Goal: Information Seeking & Learning: Check status

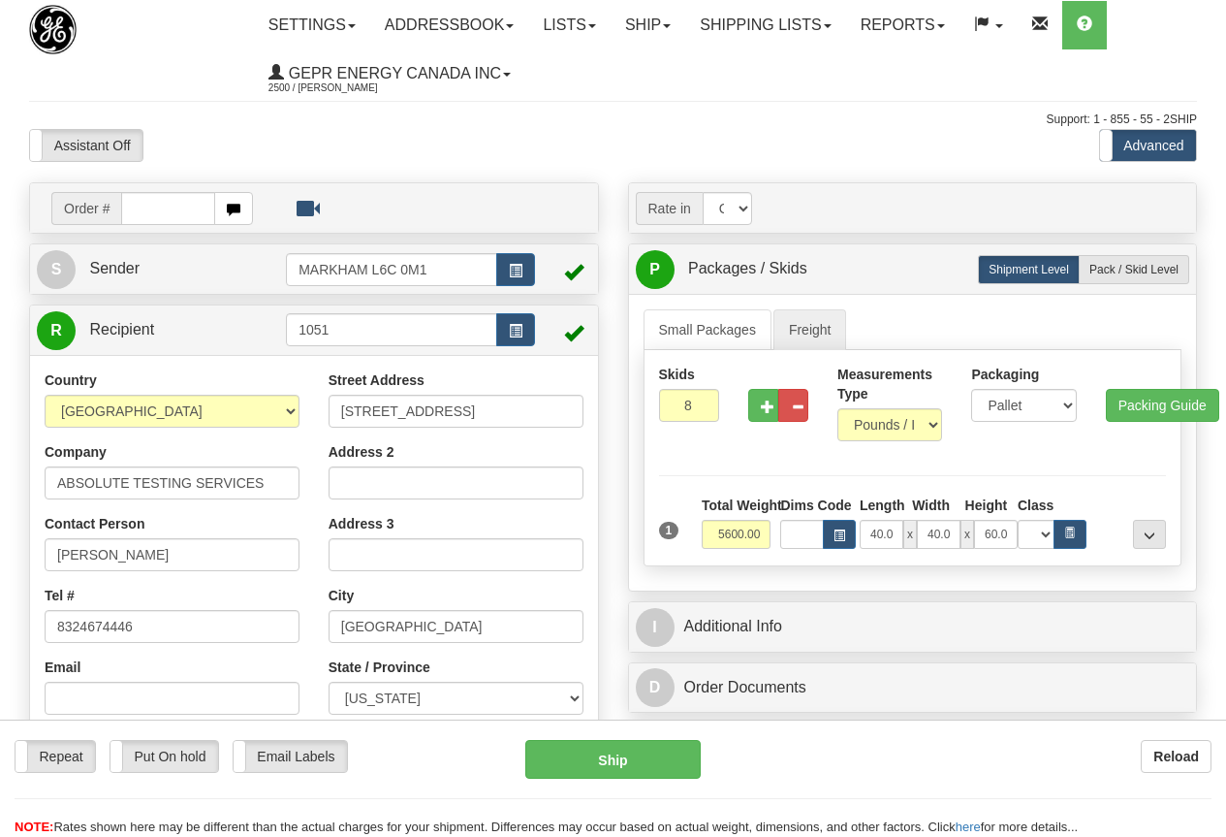
select select "CAD"
select select "22"
select select "70.0"
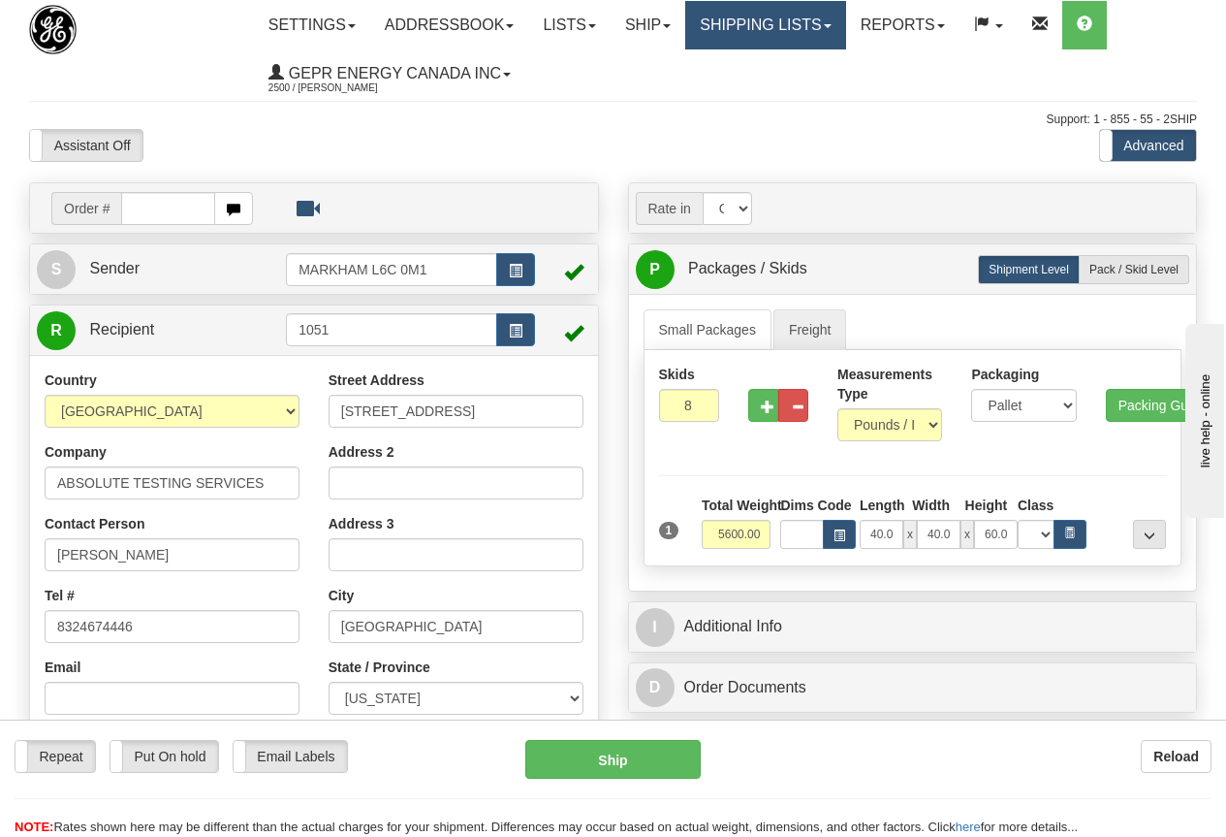
click at [803, 20] on link "Shipping lists" at bounding box center [765, 25] width 160 height 48
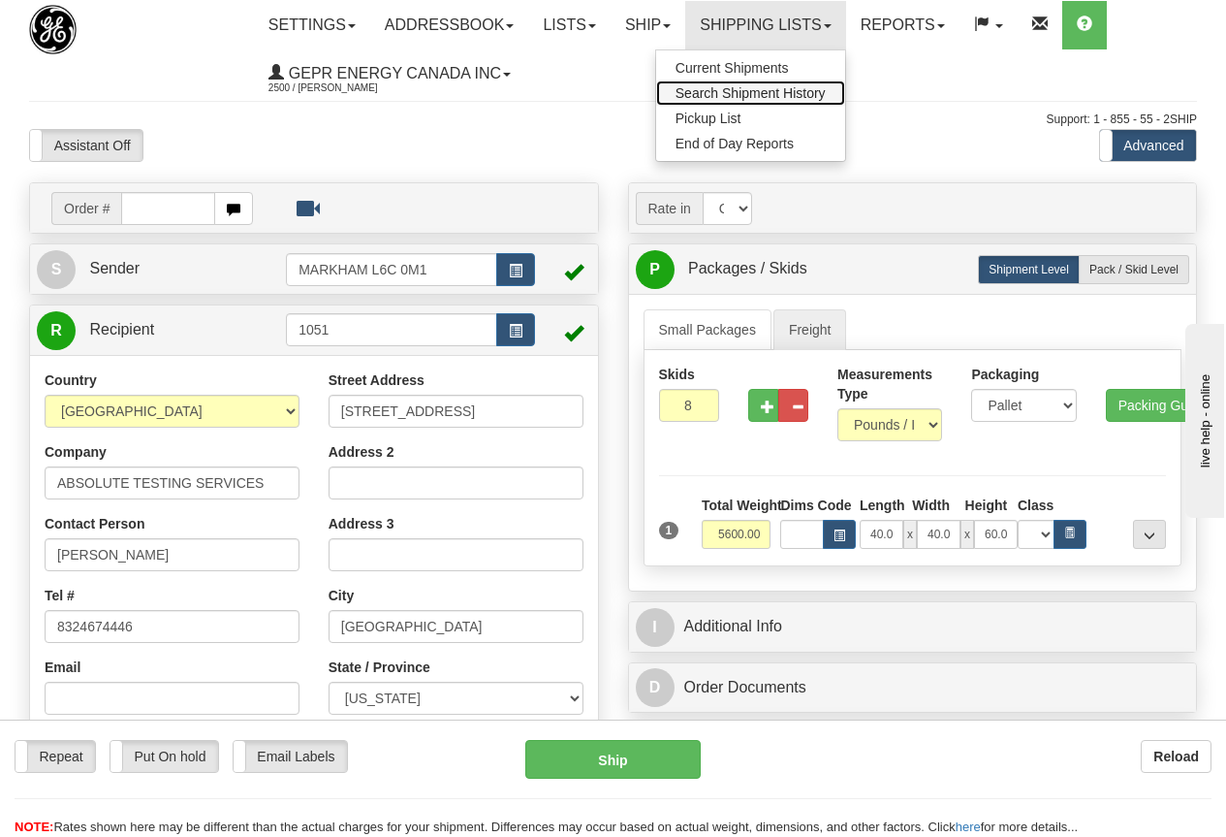
click at [795, 92] on span "Search Shipment History" at bounding box center [751, 93] width 150 height 16
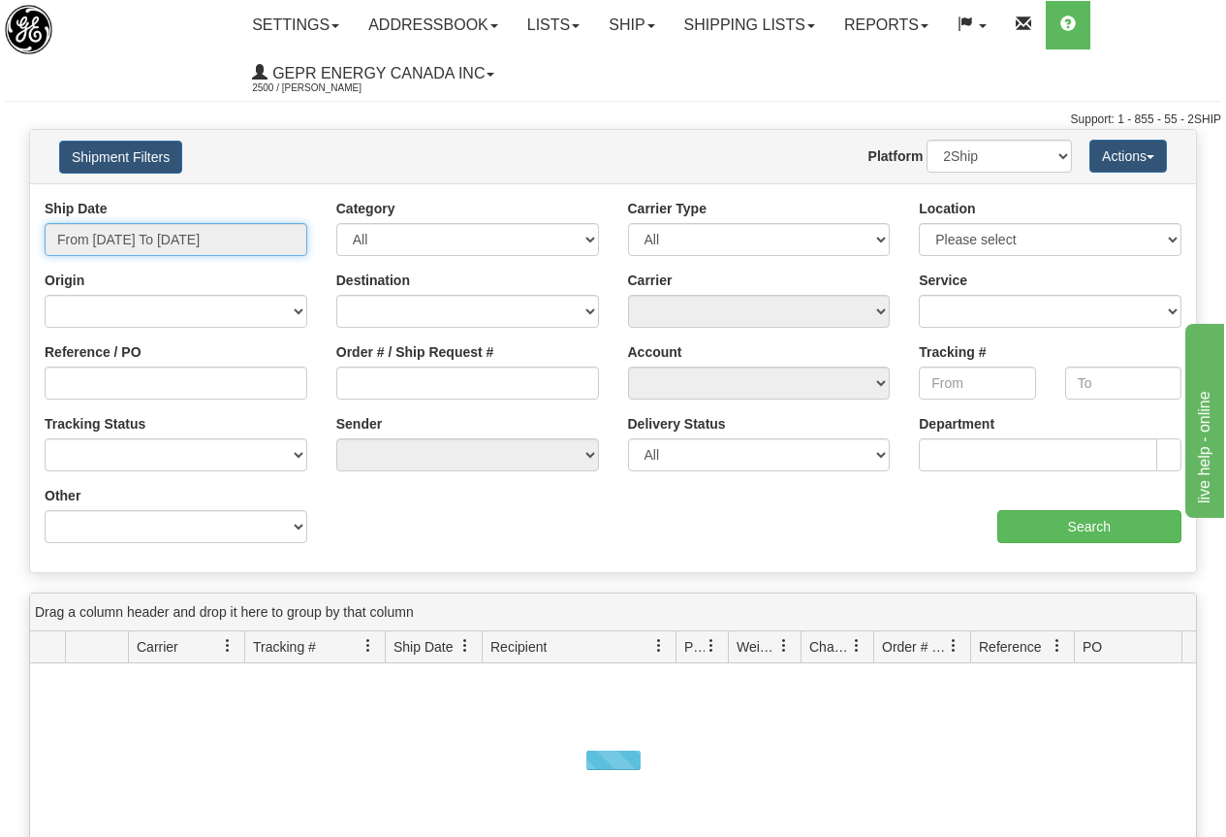
type input "[DATE]"
click at [159, 235] on input "From [DATE] To [DATE]" at bounding box center [176, 239] width 263 height 33
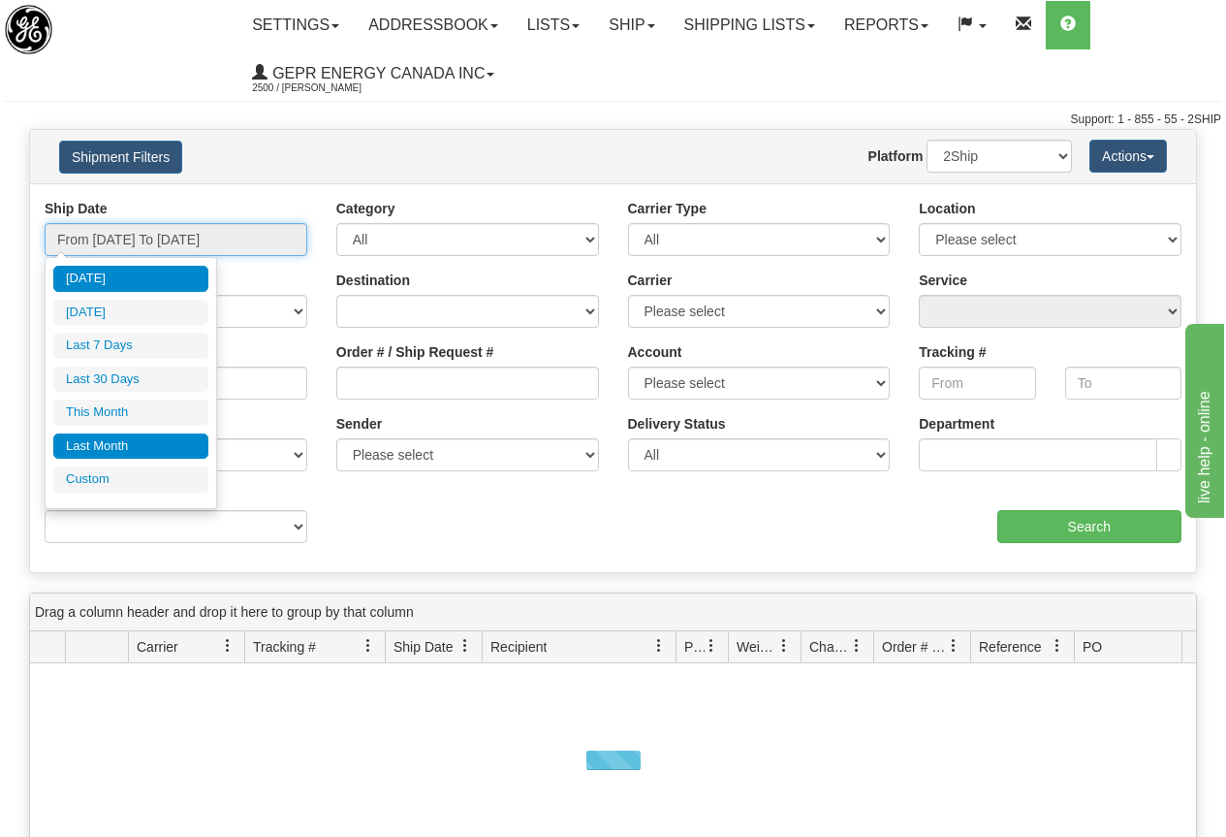
type input "[DATE]"
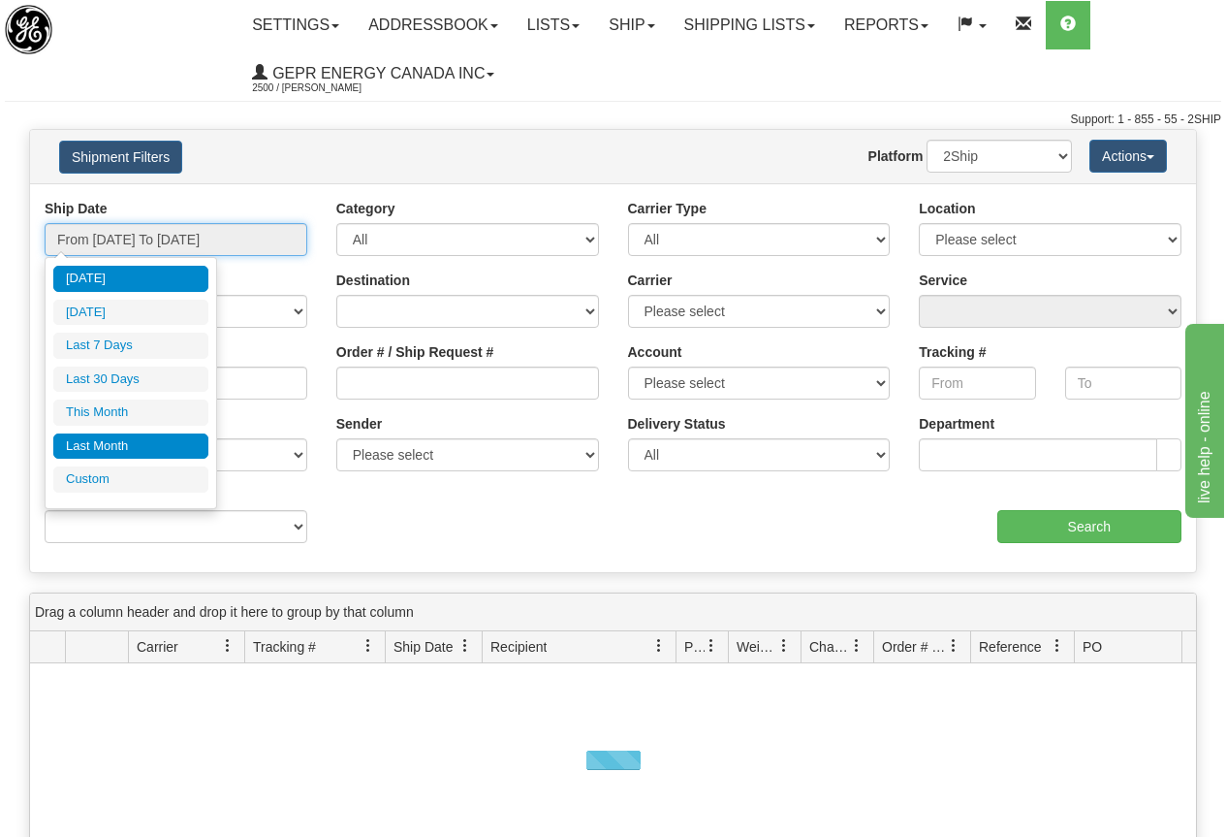
type input "[DATE]"
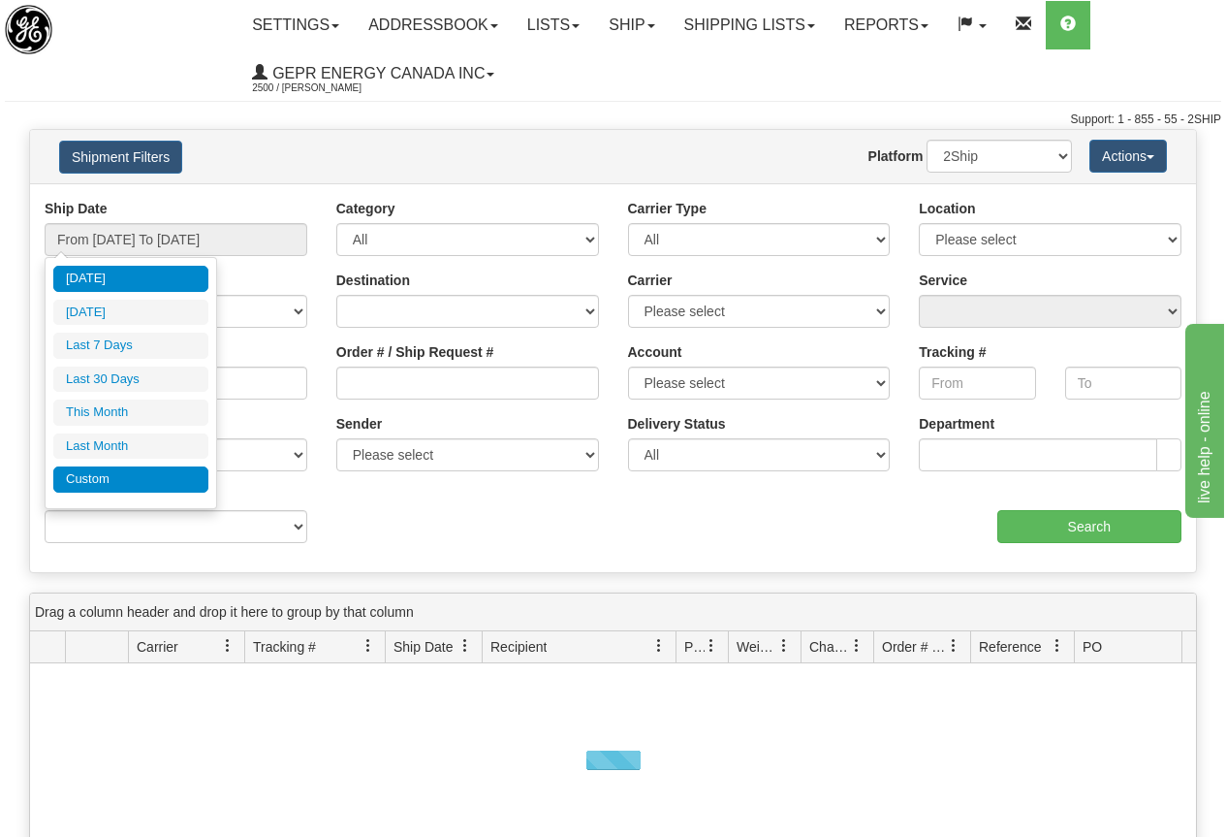
click at [99, 477] on li "Custom" at bounding box center [130, 479] width 155 height 26
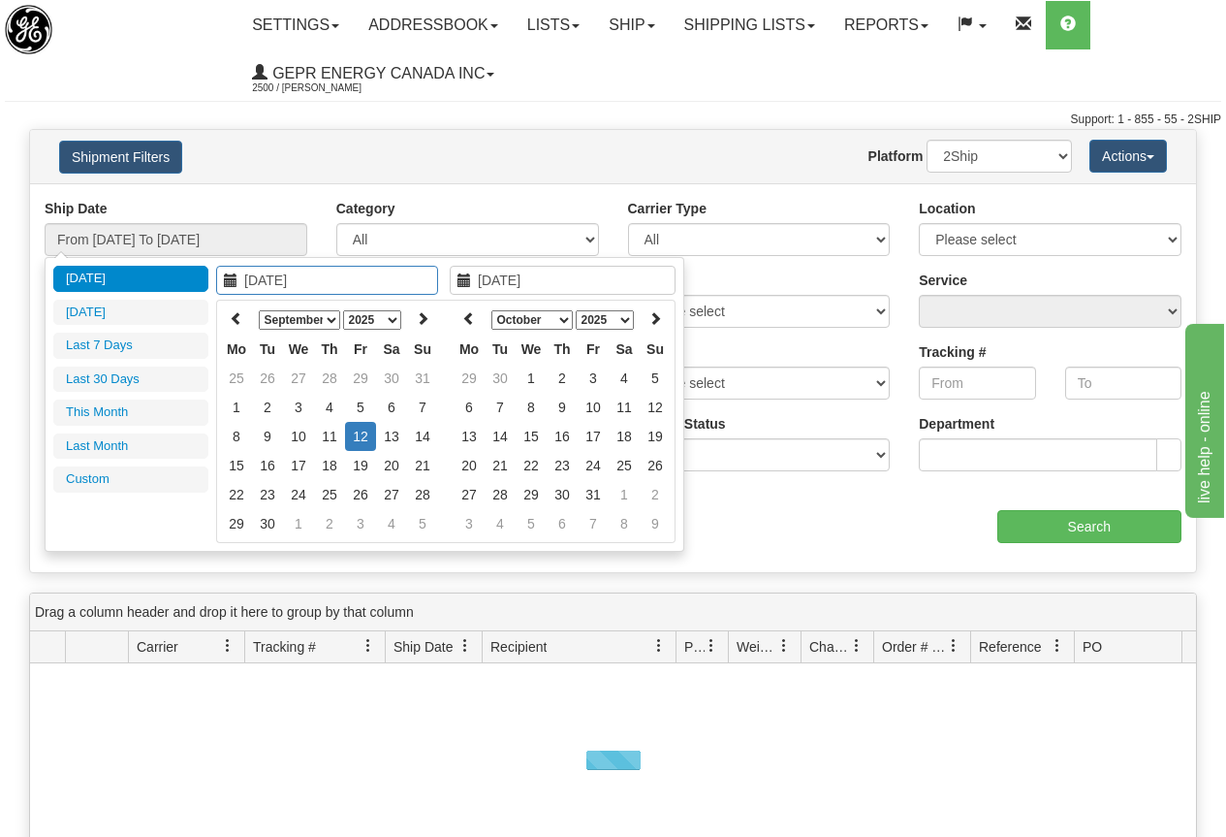
type input "[DATE]"
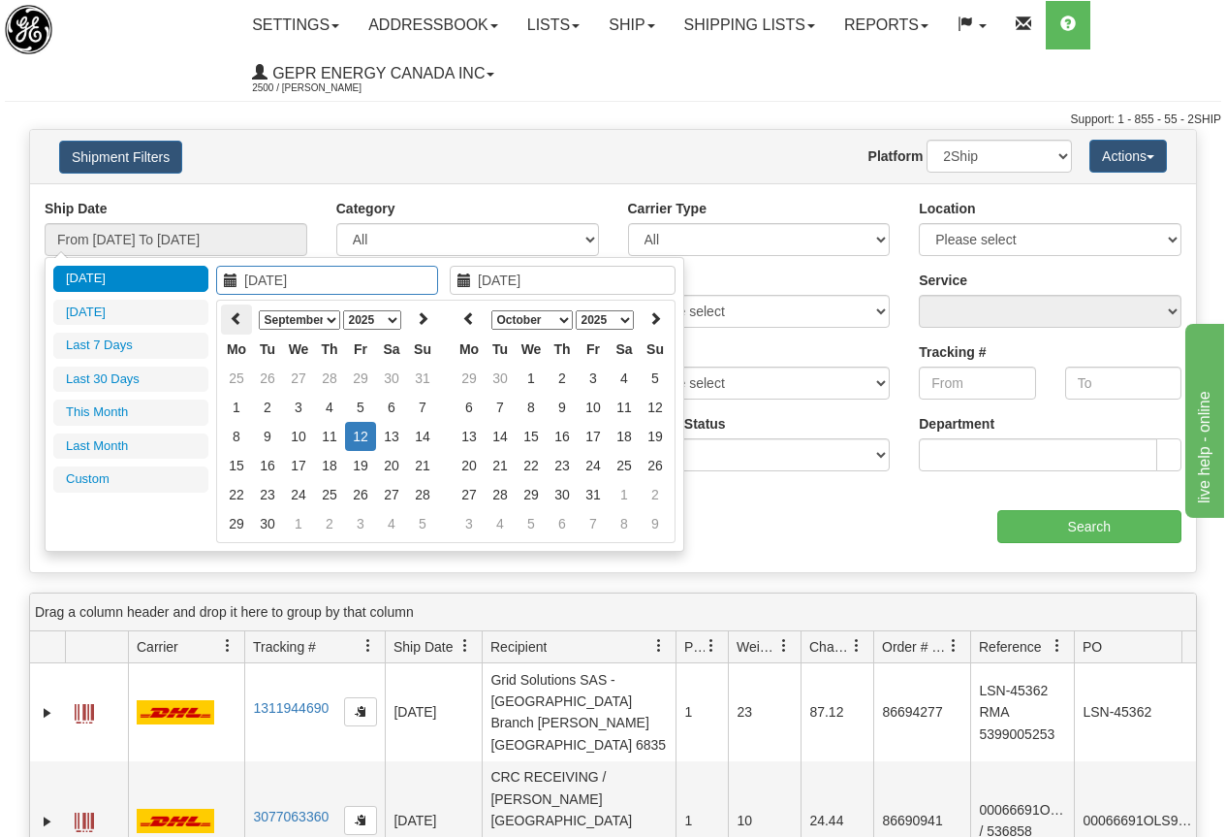
click at [234, 317] on icon at bounding box center [237, 318] width 14 height 14
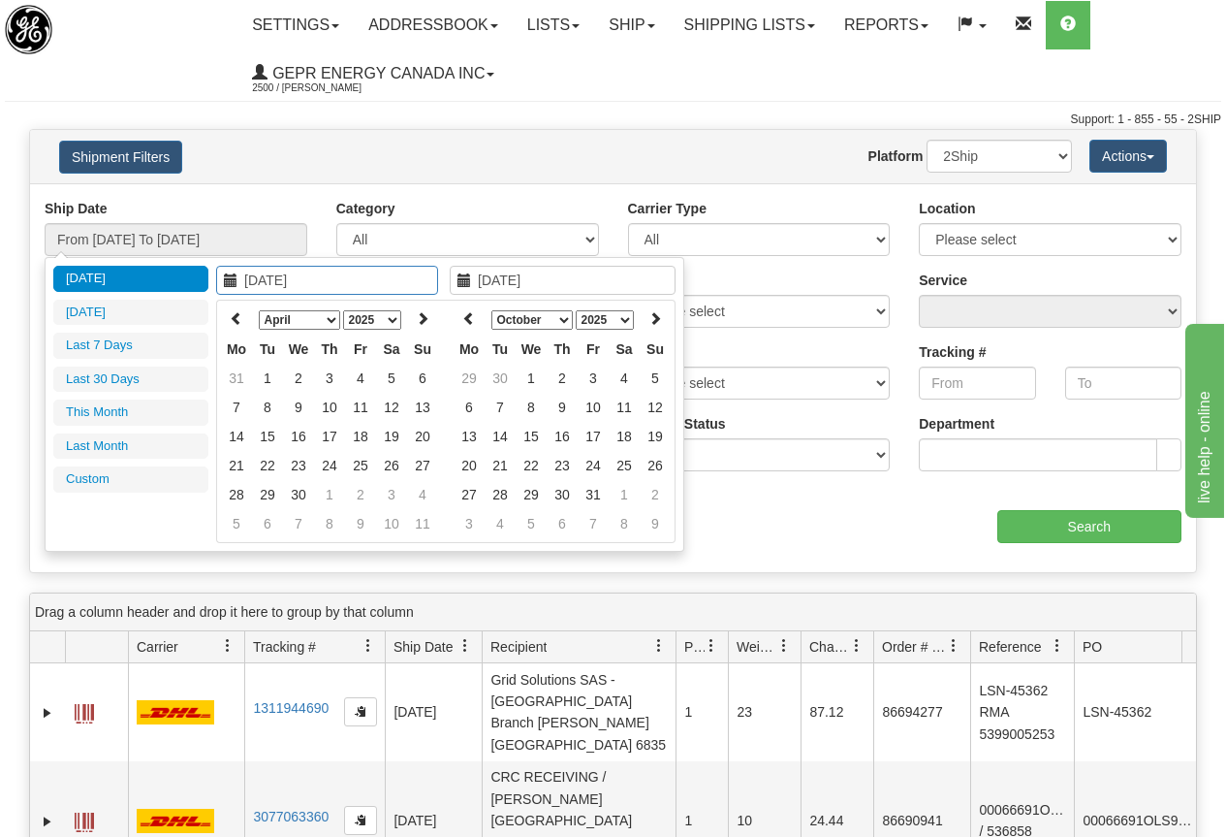
click at [234, 317] on icon at bounding box center [237, 318] width 14 height 14
type input "[DATE]"
click at [391, 374] on td "1" at bounding box center [391, 378] width 31 height 29
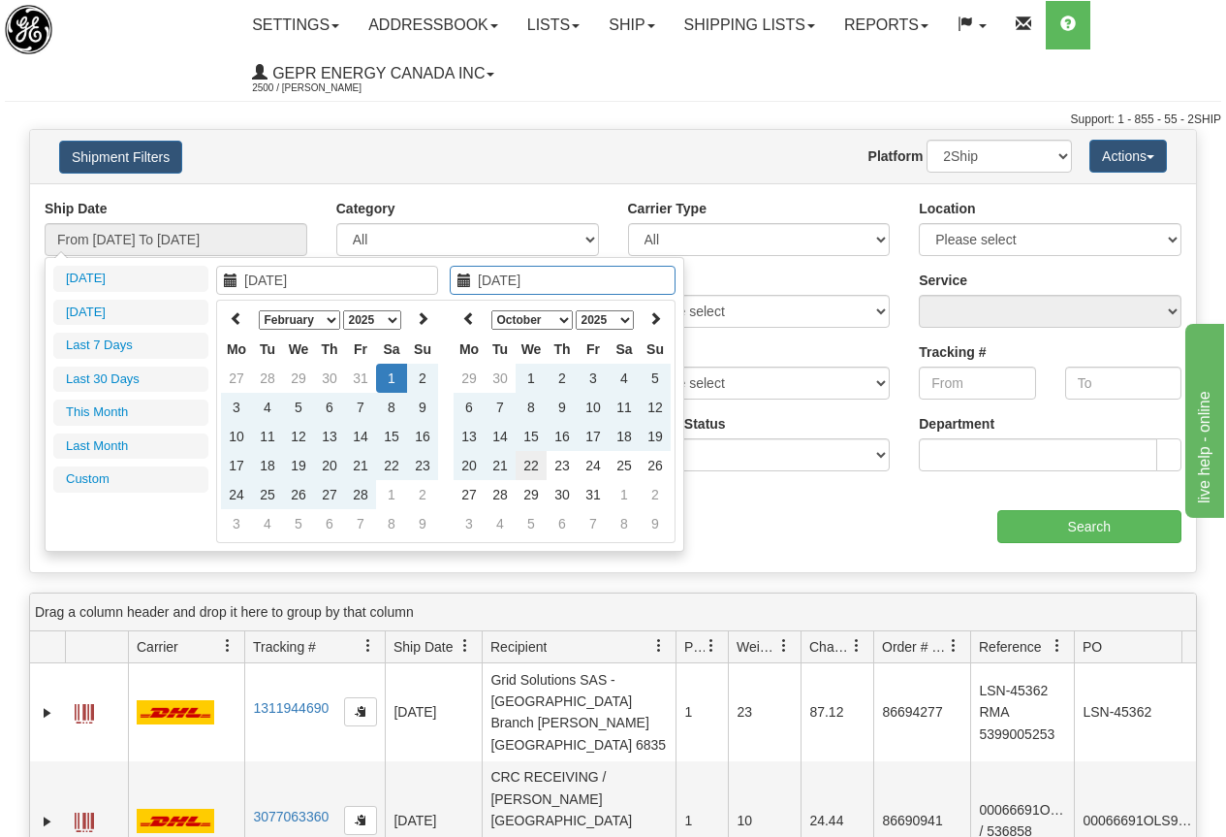
type input "[DATE]"
click at [532, 460] on td "22" at bounding box center [531, 465] width 31 height 29
type input "From [DATE] To [DATE]"
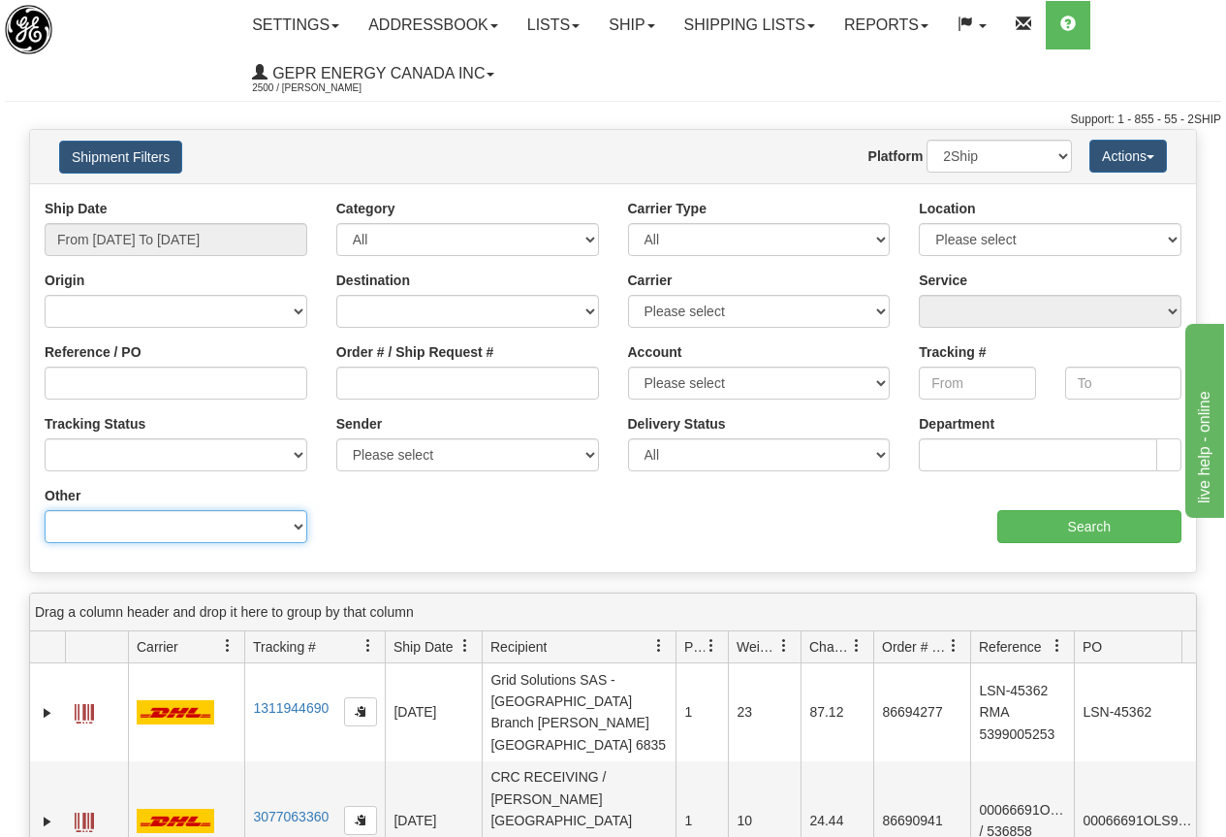
click at [297, 524] on select "Billing Account # Billing Type BOL # (LTL) Commodity Or Documents Consolidation…" at bounding box center [176, 526] width 263 height 33
select select "Recipient_City"
click at [45, 510] on select "Billing Account # Billing Type BOL # (LTL) Commodity Or Documents Consolidation…" at bounding box center [176, 526] width 263 height 33
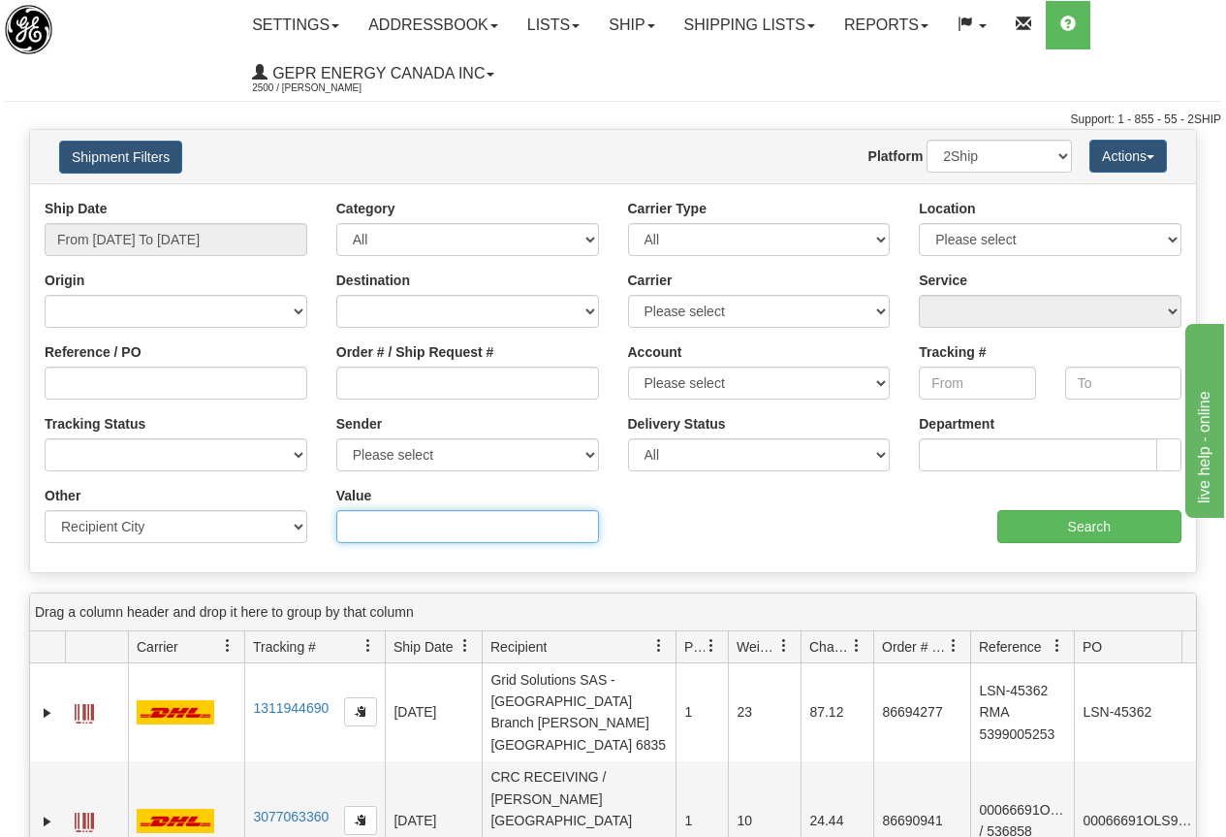
click at [388, 522] on input "Value" at bounding box center [467, 526] width 263 height 33
type input "AUSTIN"
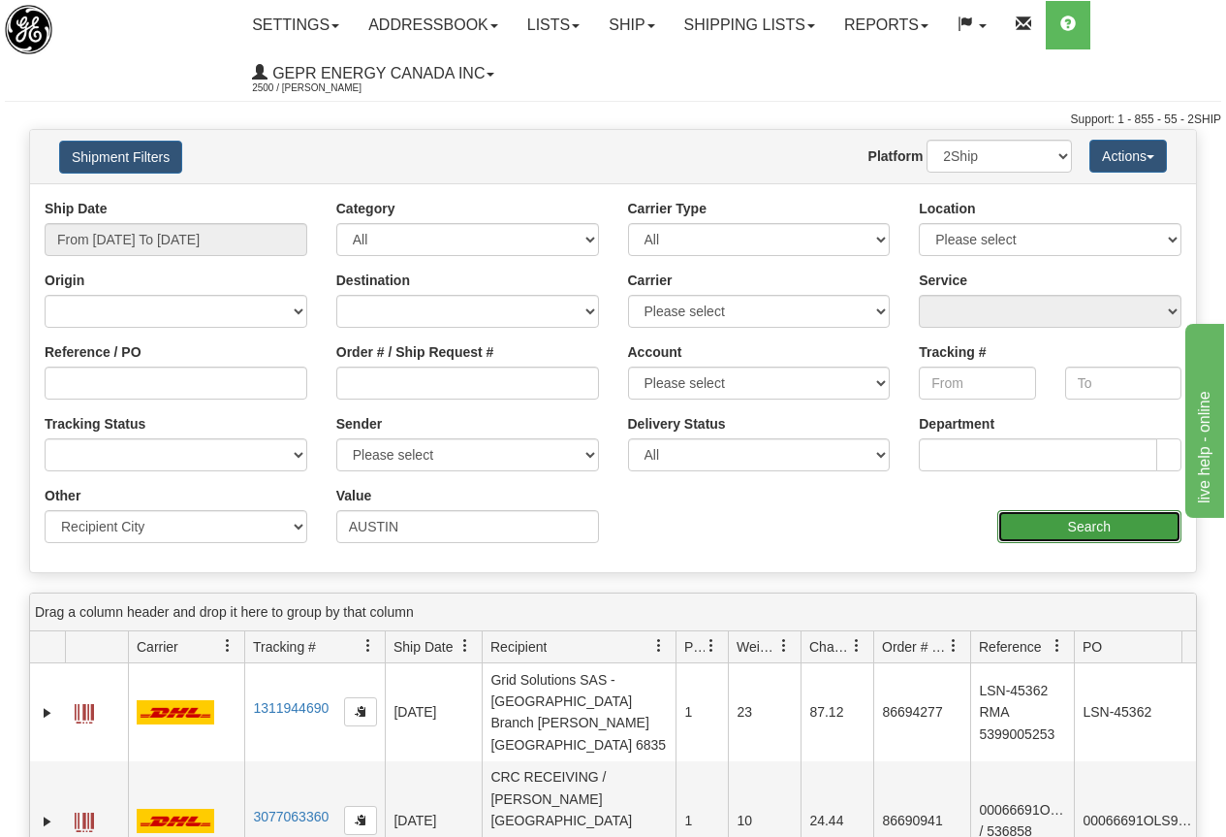
click at [1081, 520] on input "Search" at bounding box center [1090, 526] width 185 height 33
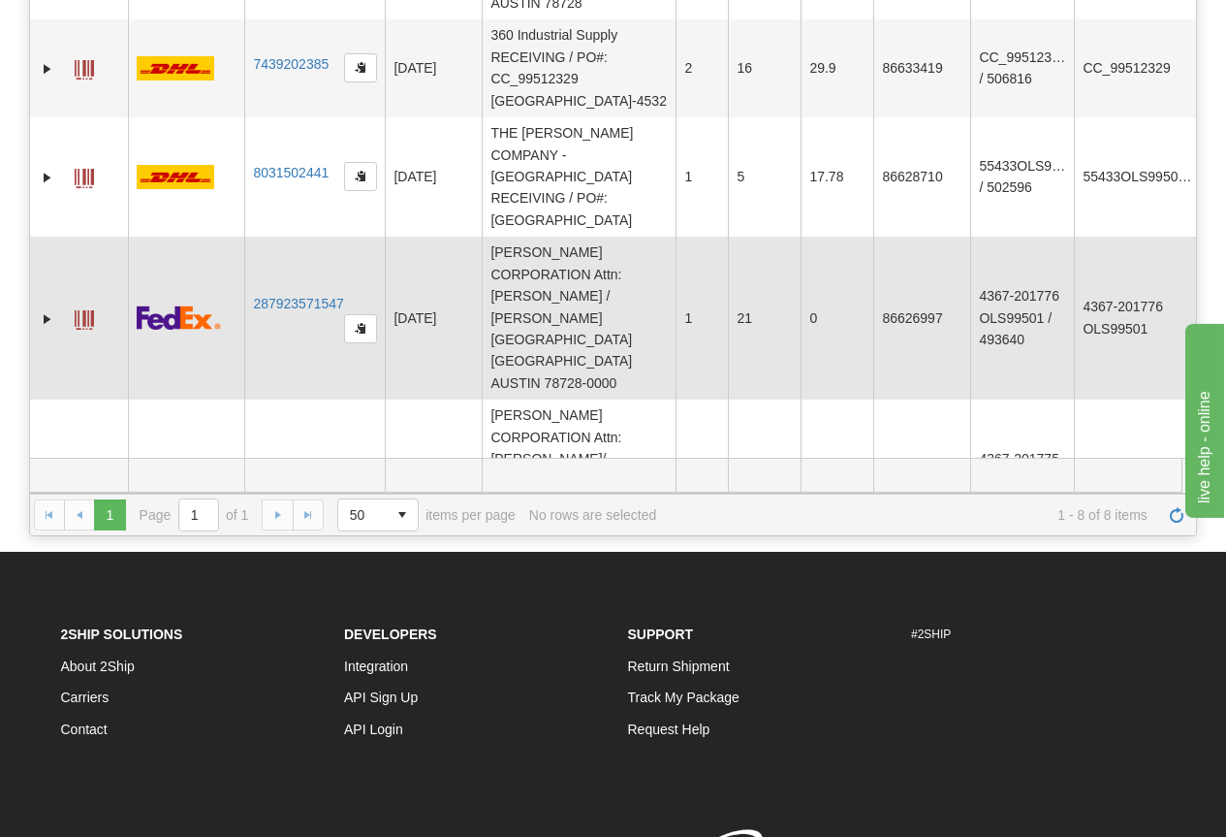
scroll to position [291, 0]
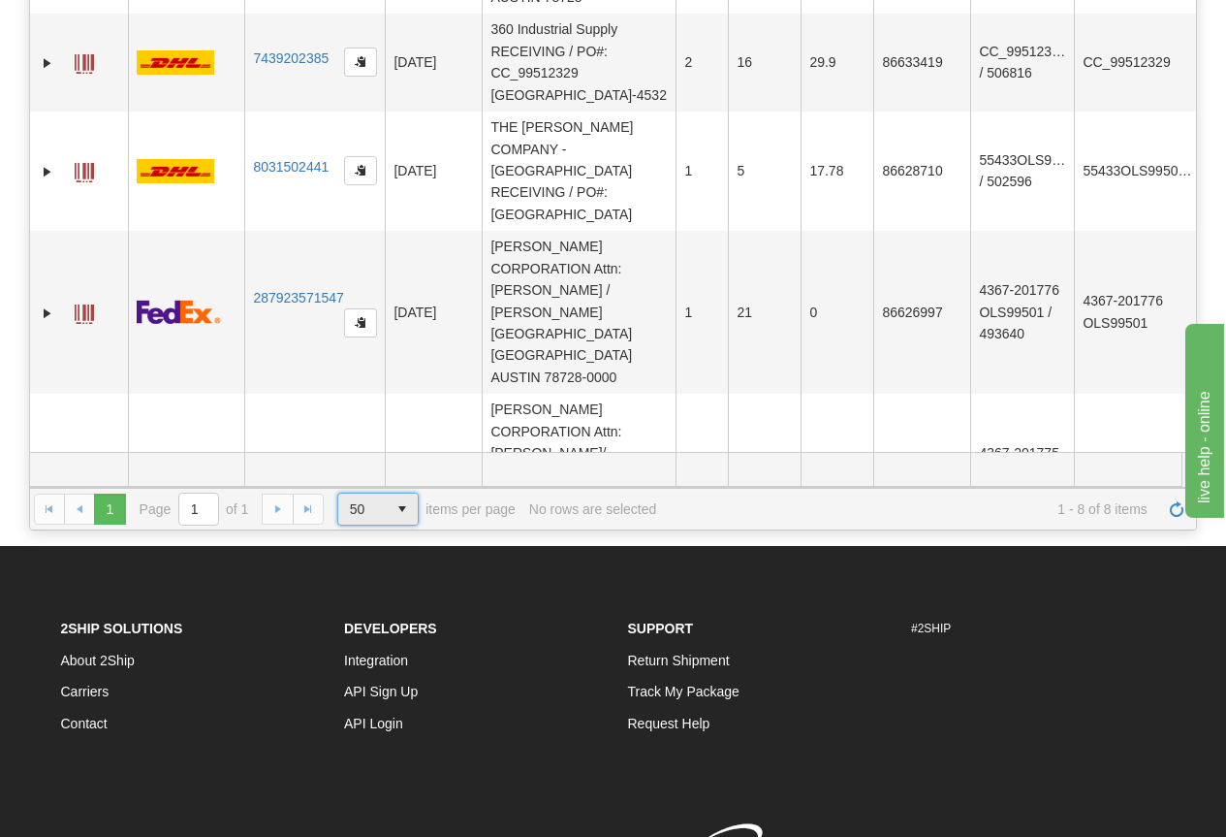
click at [400, 503] on span "select" at bounding box center [402, 508] width 31 height 31
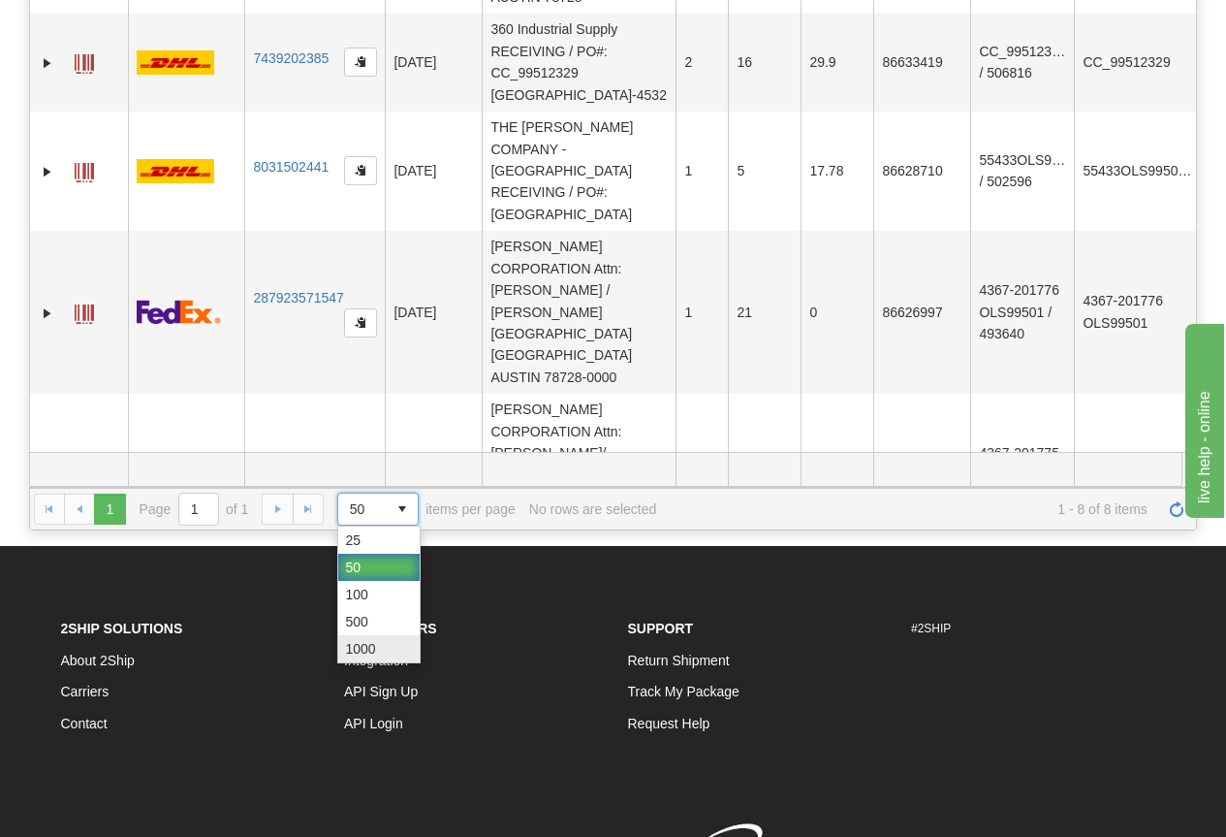
click at [375, 640] on span "1000" at bounding box center [361, 648] width 30 height 19
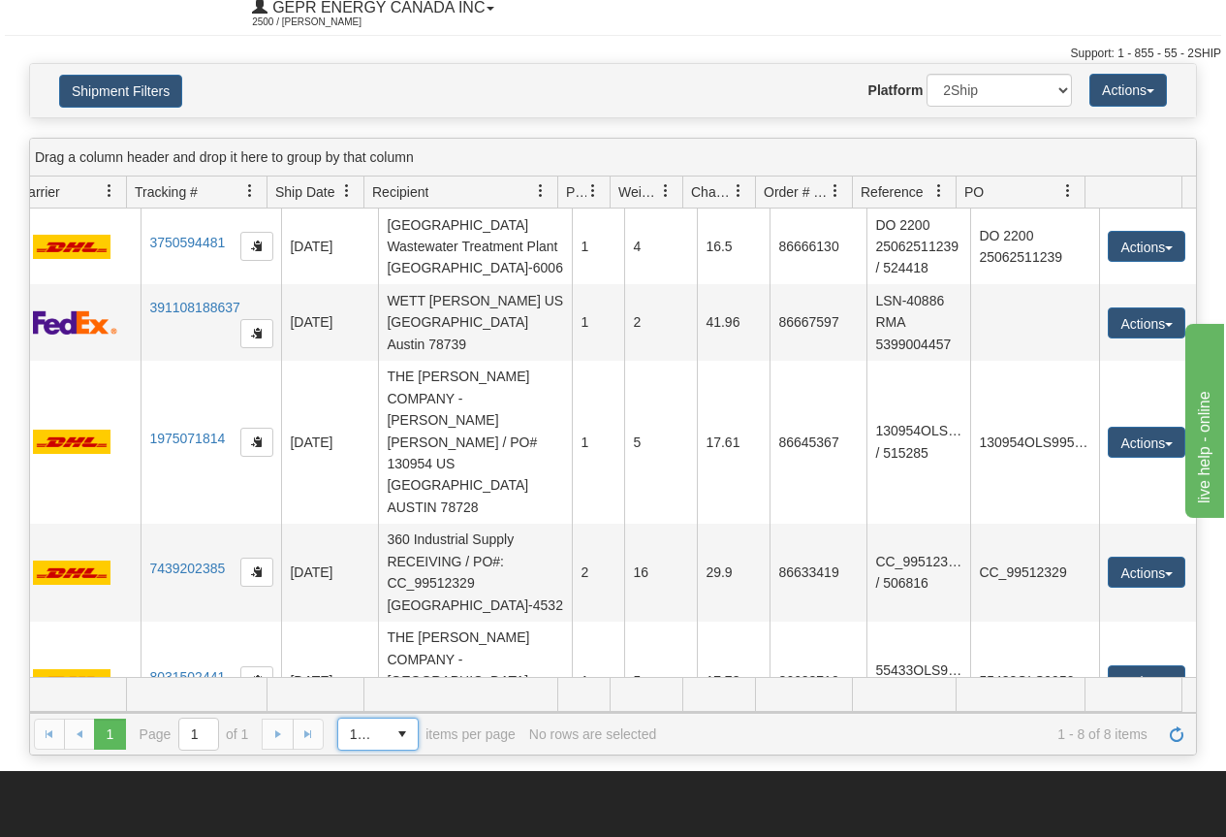
scroll to position [0, 0]
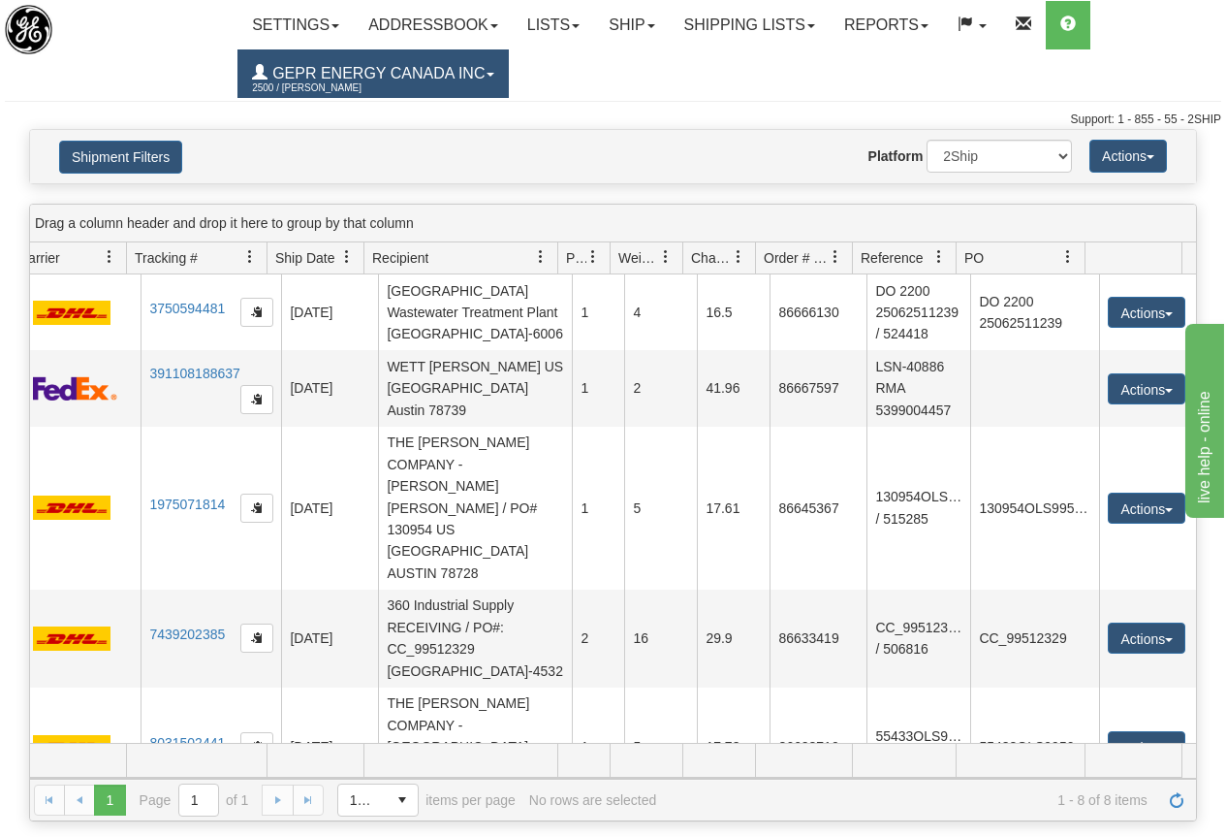
click at [306, 74] on span "GEPR Energy Canada Inc" at bounding box center [376, 73] width 217 height 16
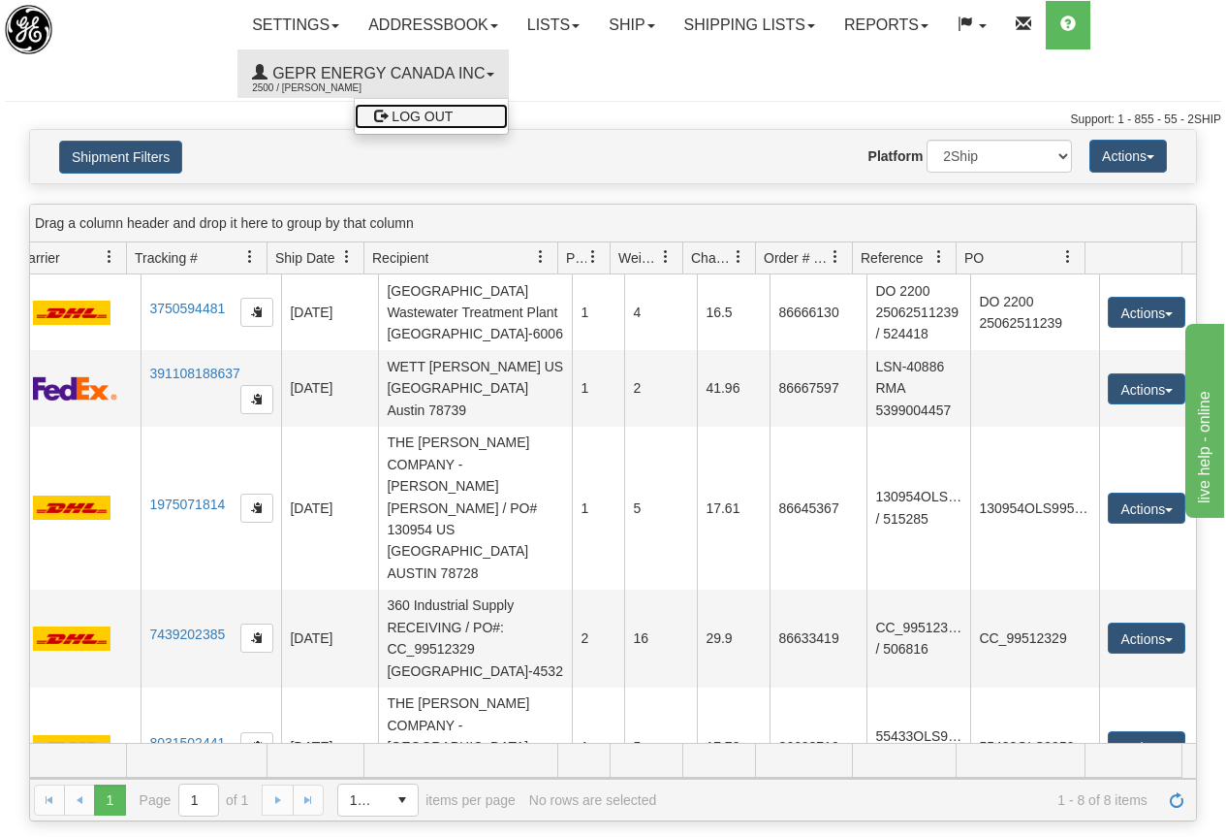
click at [437, 114] on span "LOG OUT" at bounding box center [422, 117] width 61 height 16
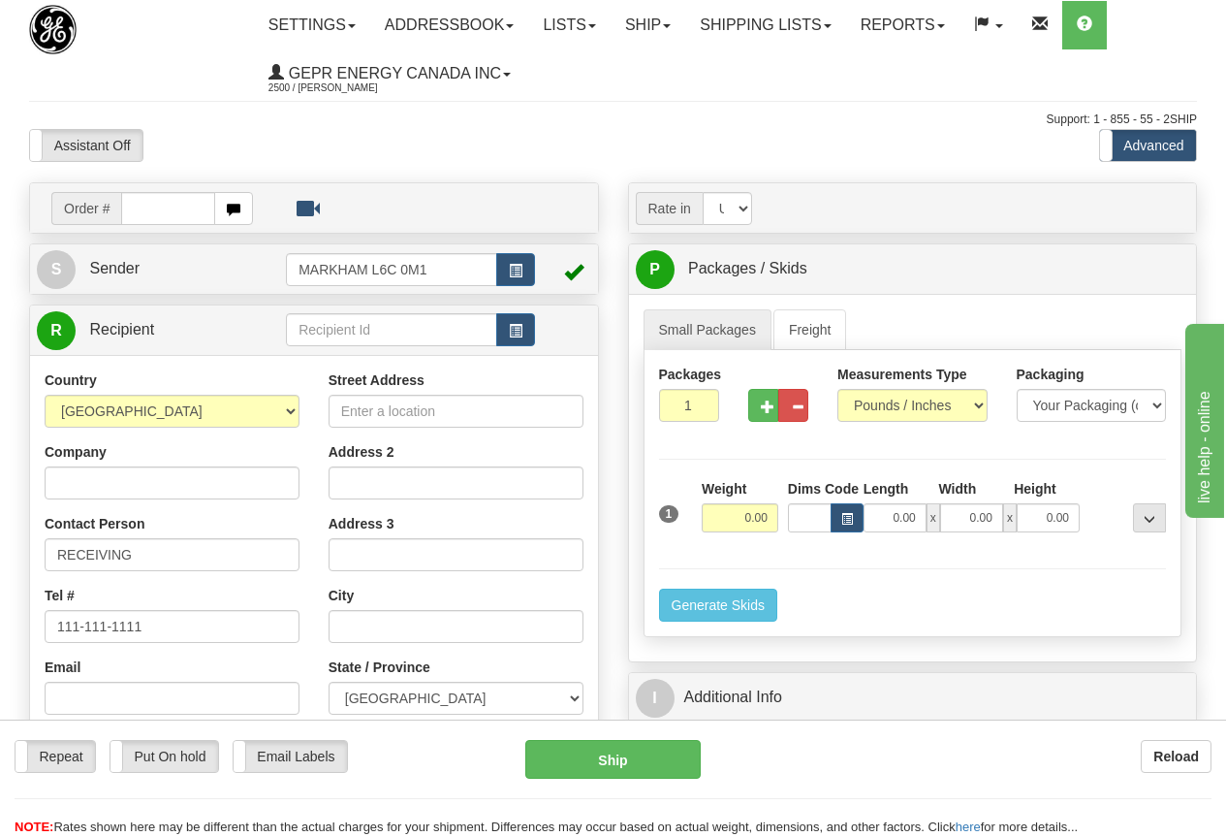
click at [569, 143] on div "Assistant On Assistant Off Do a return Do a return Previous Next Standard Advan…" at bounding box center [613, 145] width 1197 height 33
